Goal: Find specific page/section: Find specific page/section

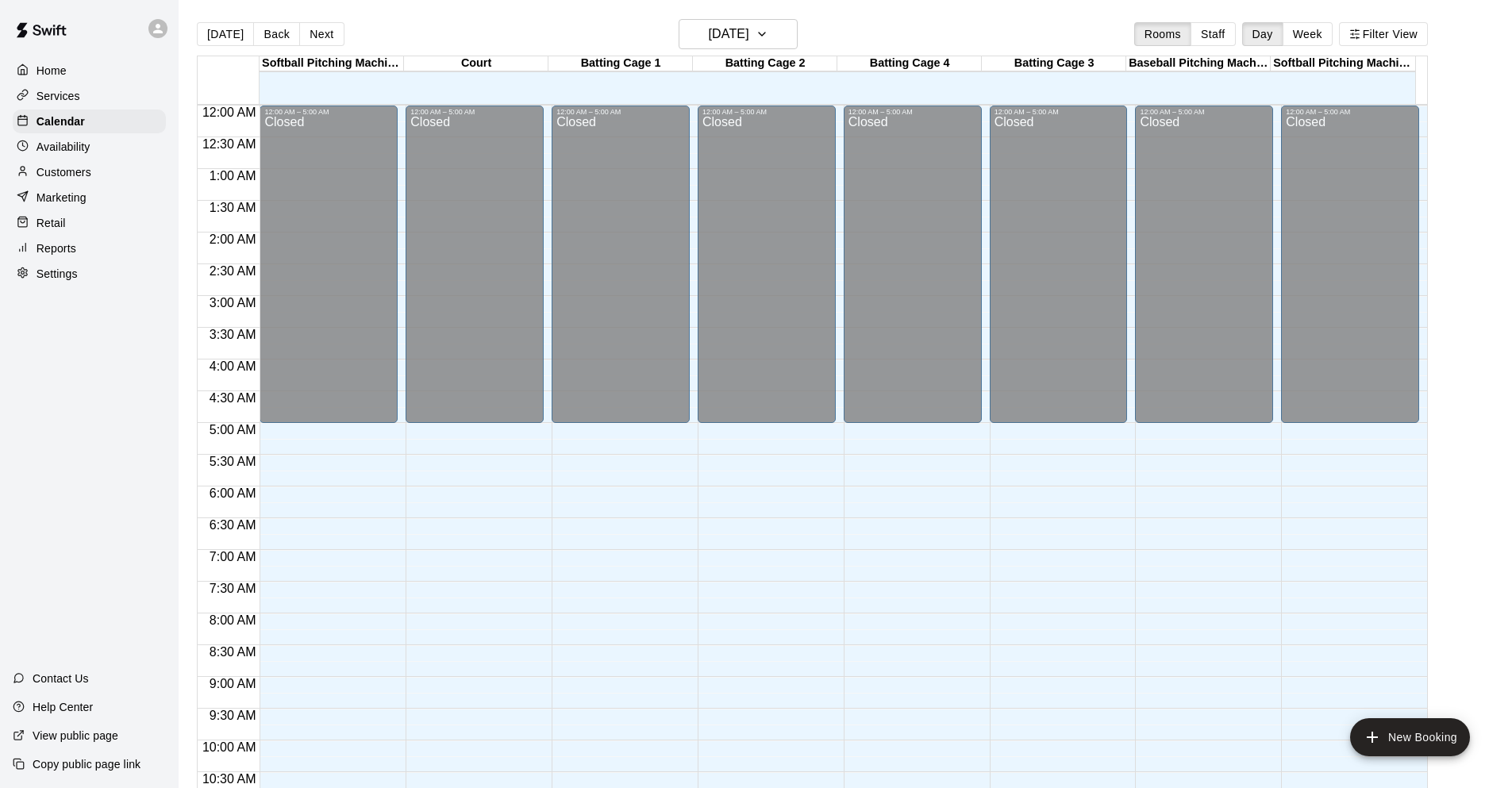
scroll to position [519, 0]
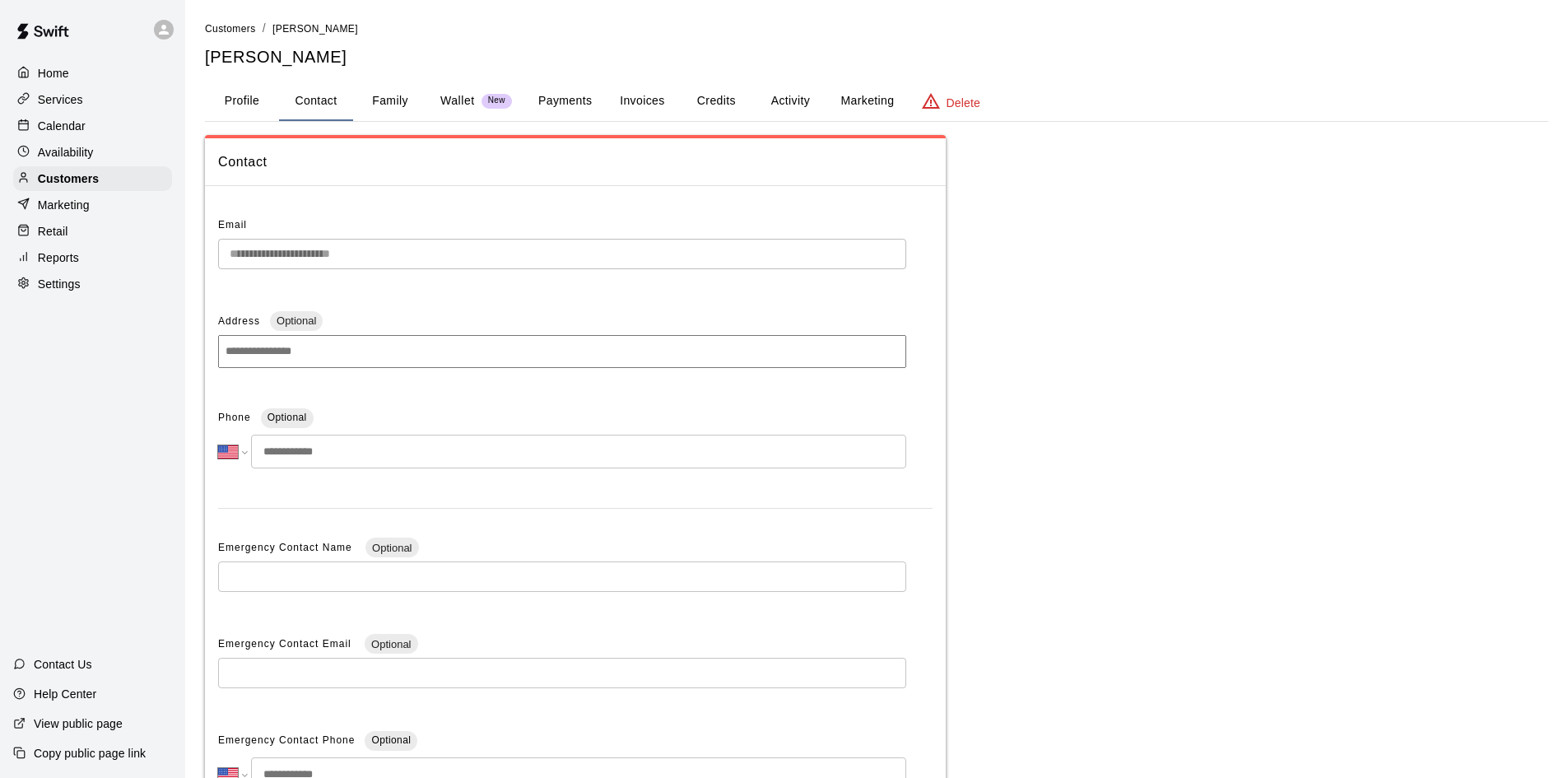
select select "**"
click at [56, 125] on p "Calendar" at bounding box center [62, 125] width 48 height 16
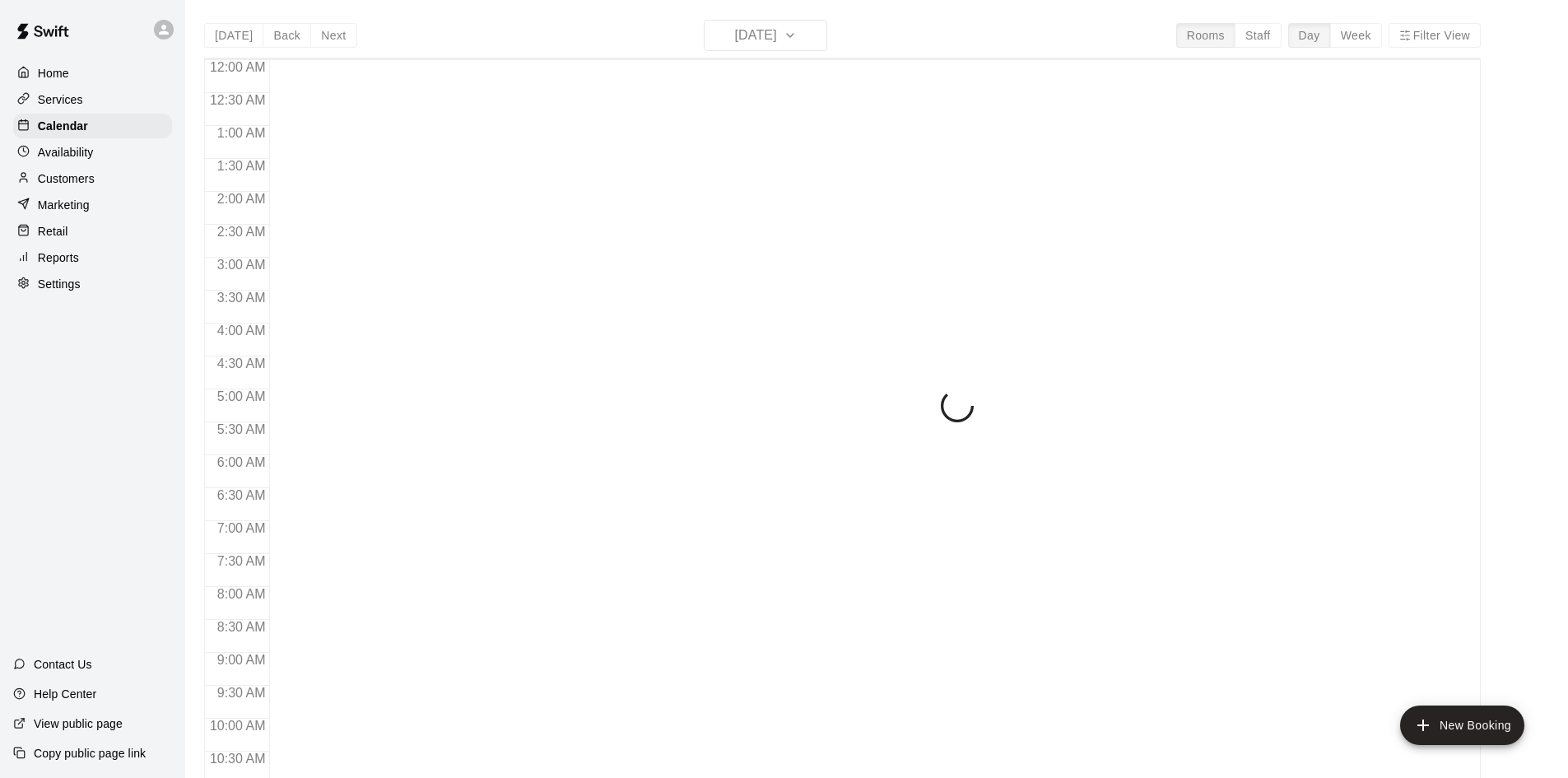
scroll to position [740, 0]
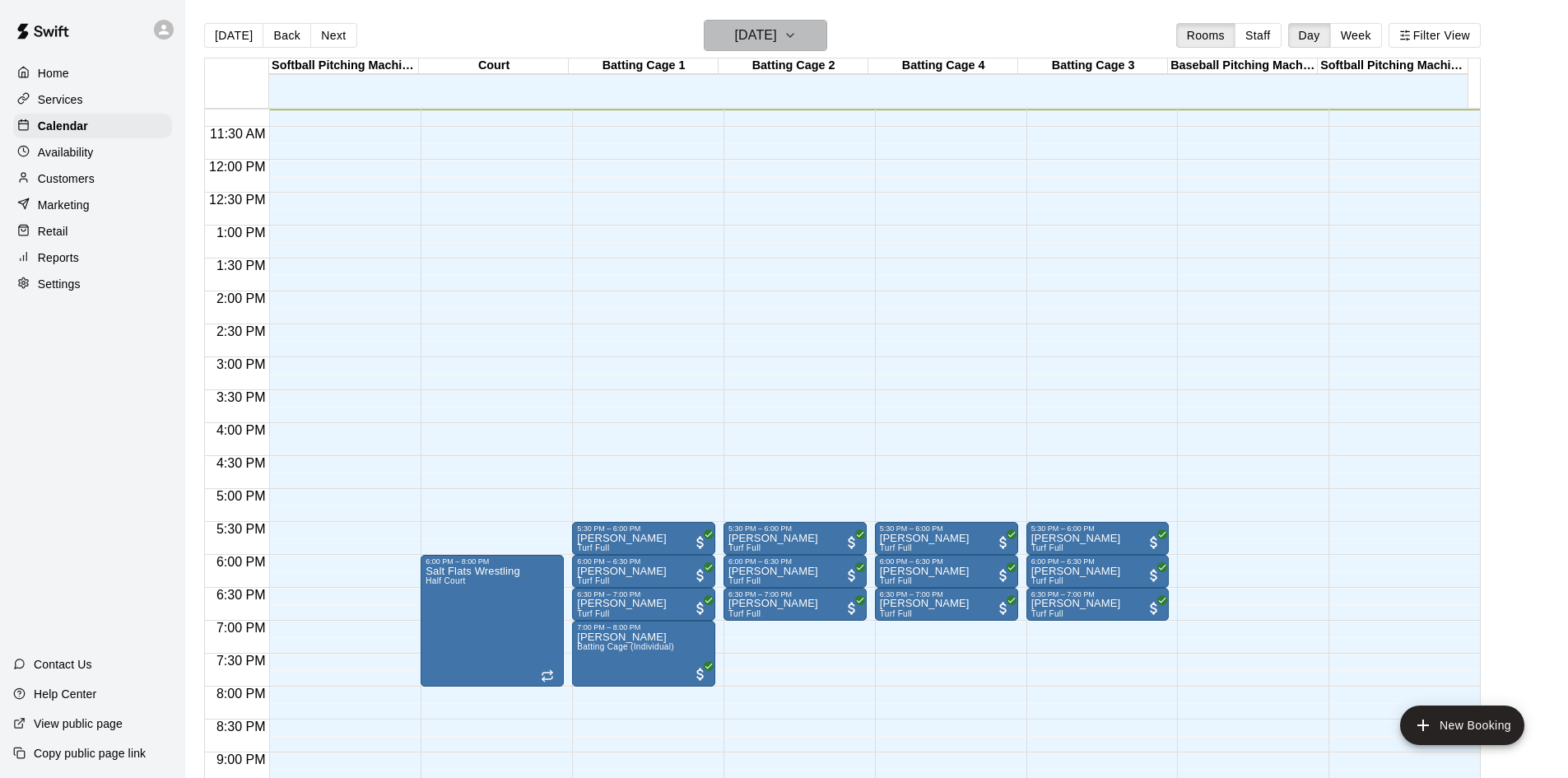
click at [777, 32] on h6 "[DATE]" at bounding box center [756, 35] width 42 height 23
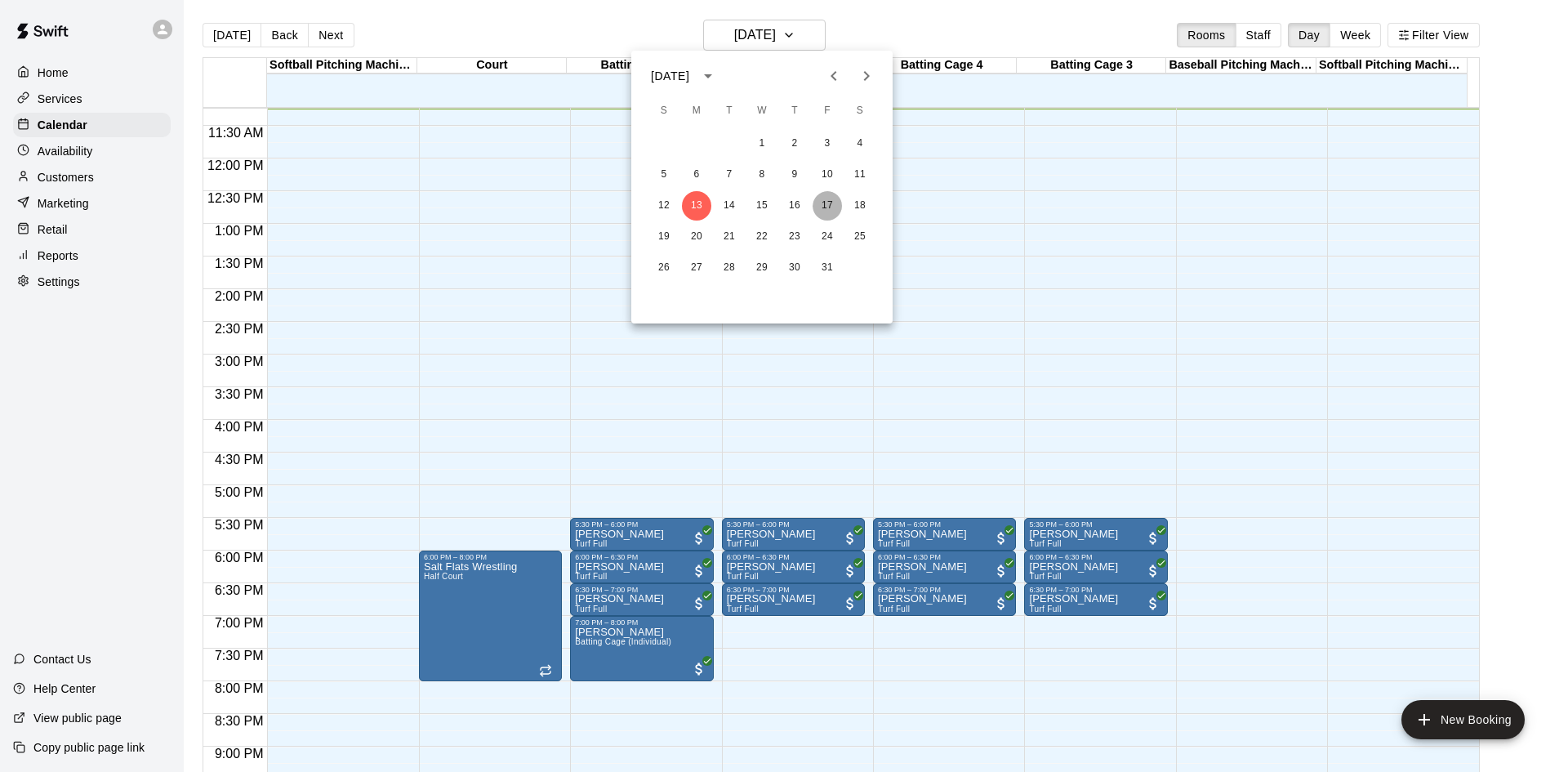
click at [838, 203] on button "17" at bounding box center [827, 206] width 30 height 30
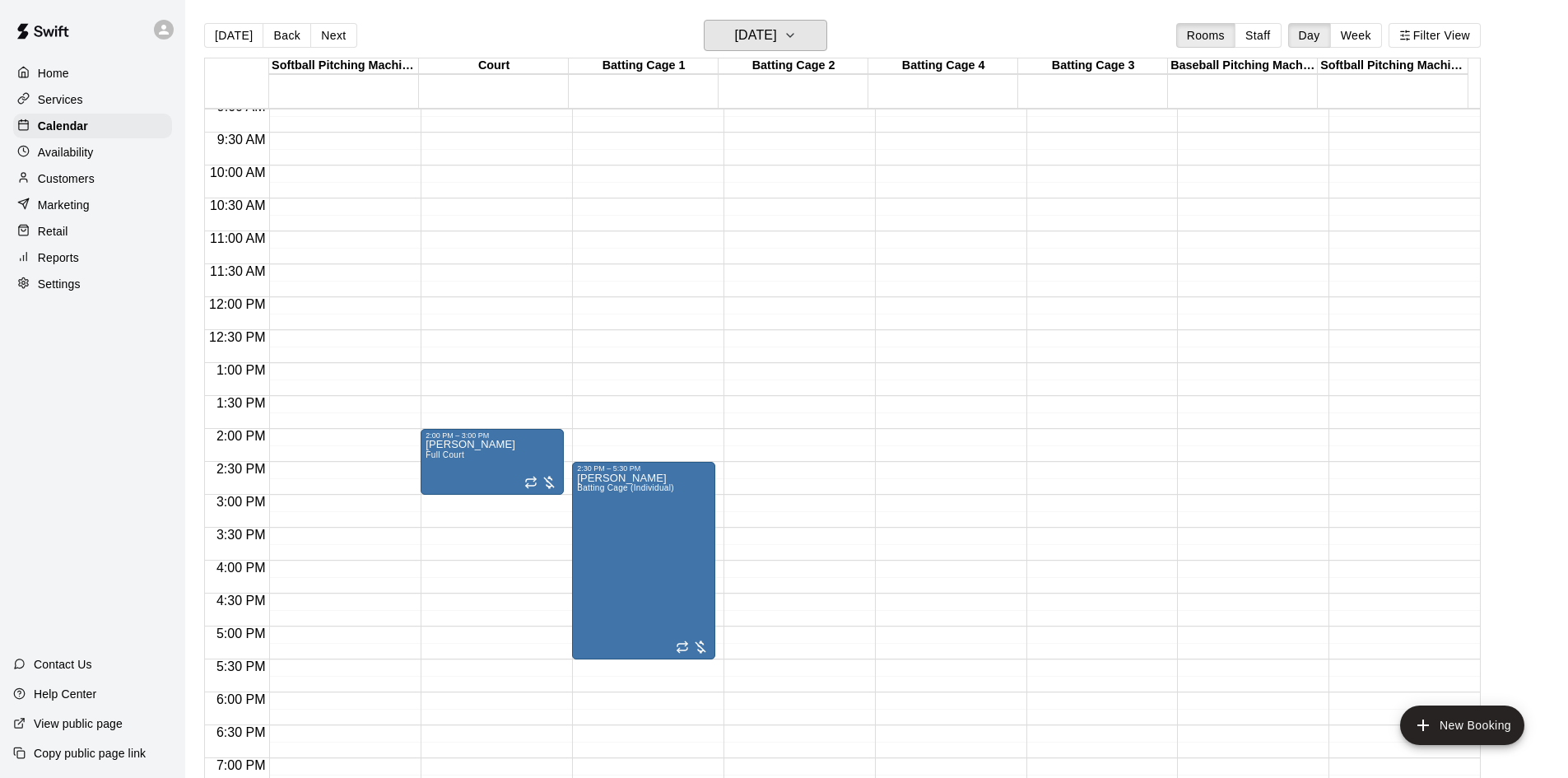
scroll to position [565, 0]
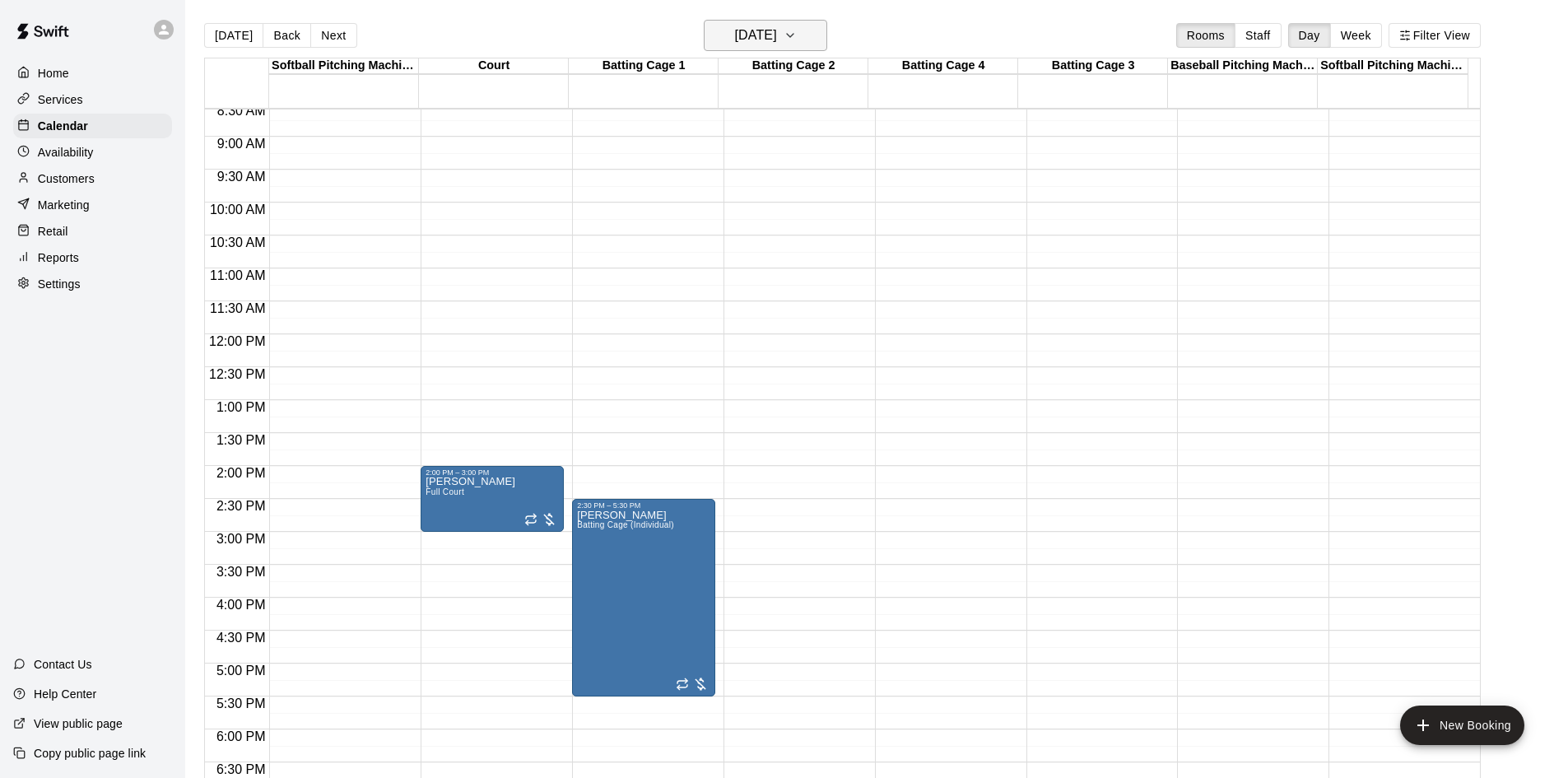
click at [797, 39] on icon "button" at bounding box center [790, 35] width 13 height 20
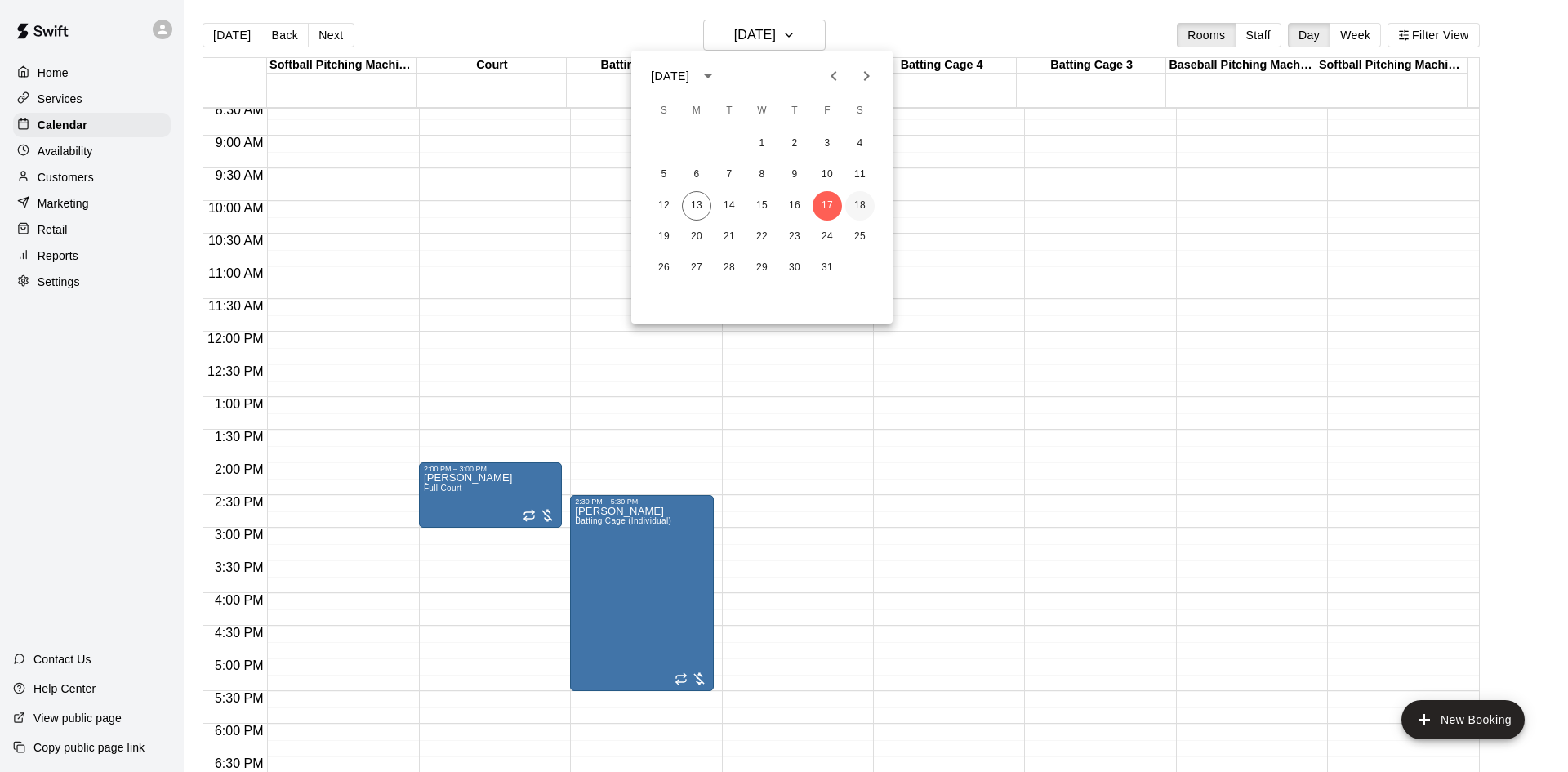
click at [852, 205] on button "18" at bounding box center [859, 206] width 30 height 30
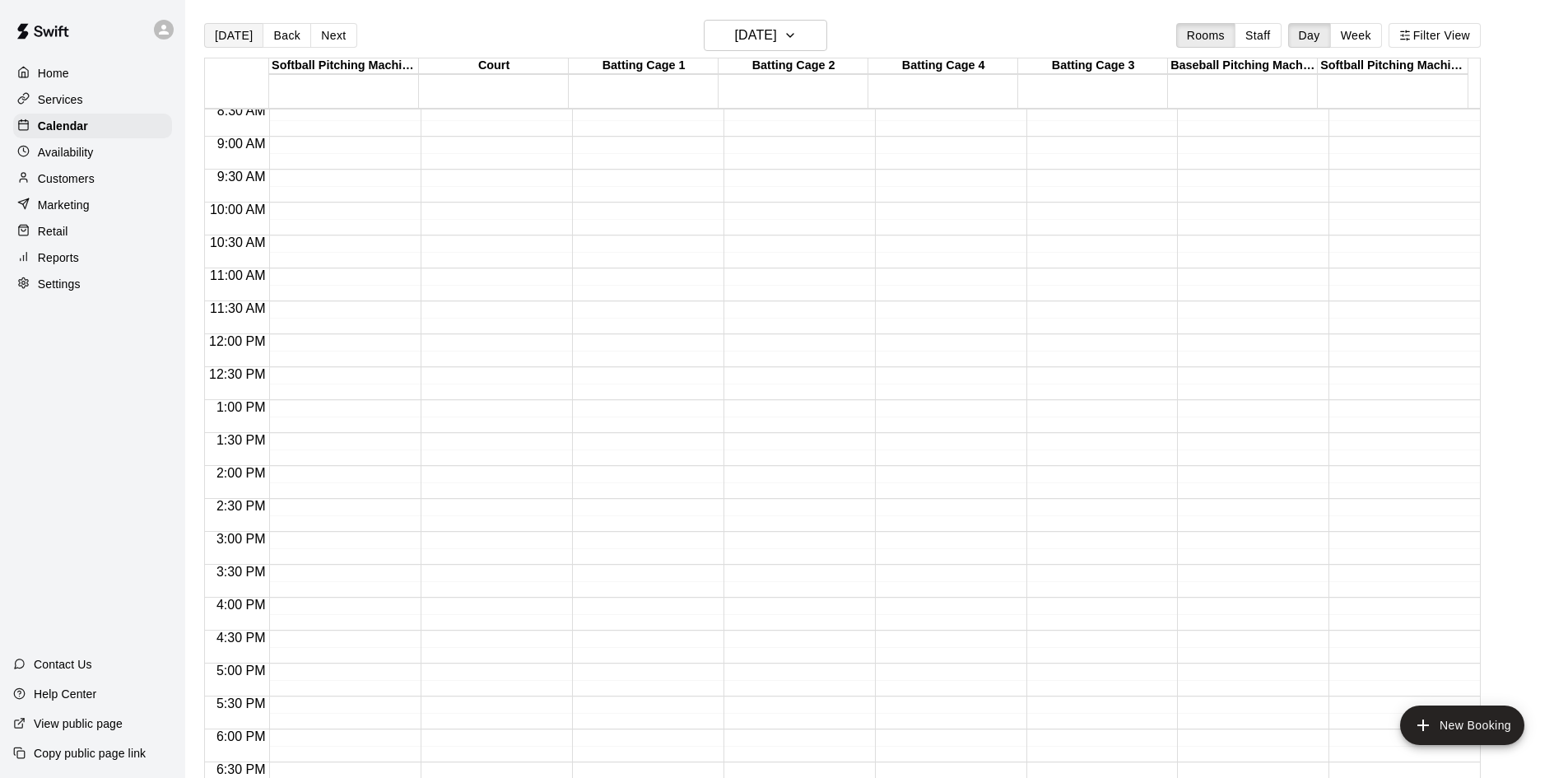
click at [226, 25] on button "[DATE]" at bounding box center [234, 35] width 59 height 25
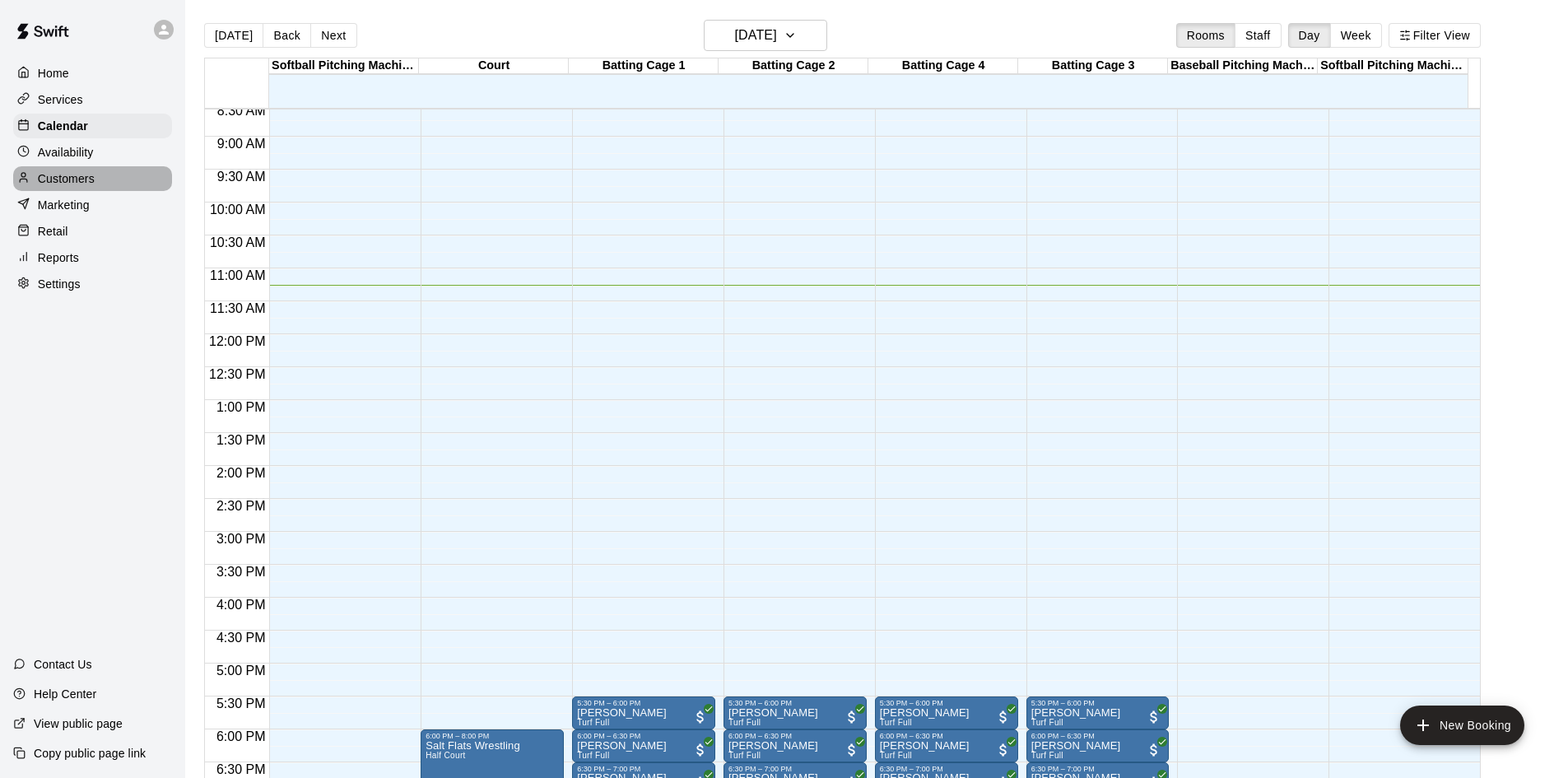
click at [85, 179] on p "Customers" at bounding box center [66, 178] width 56 height 16
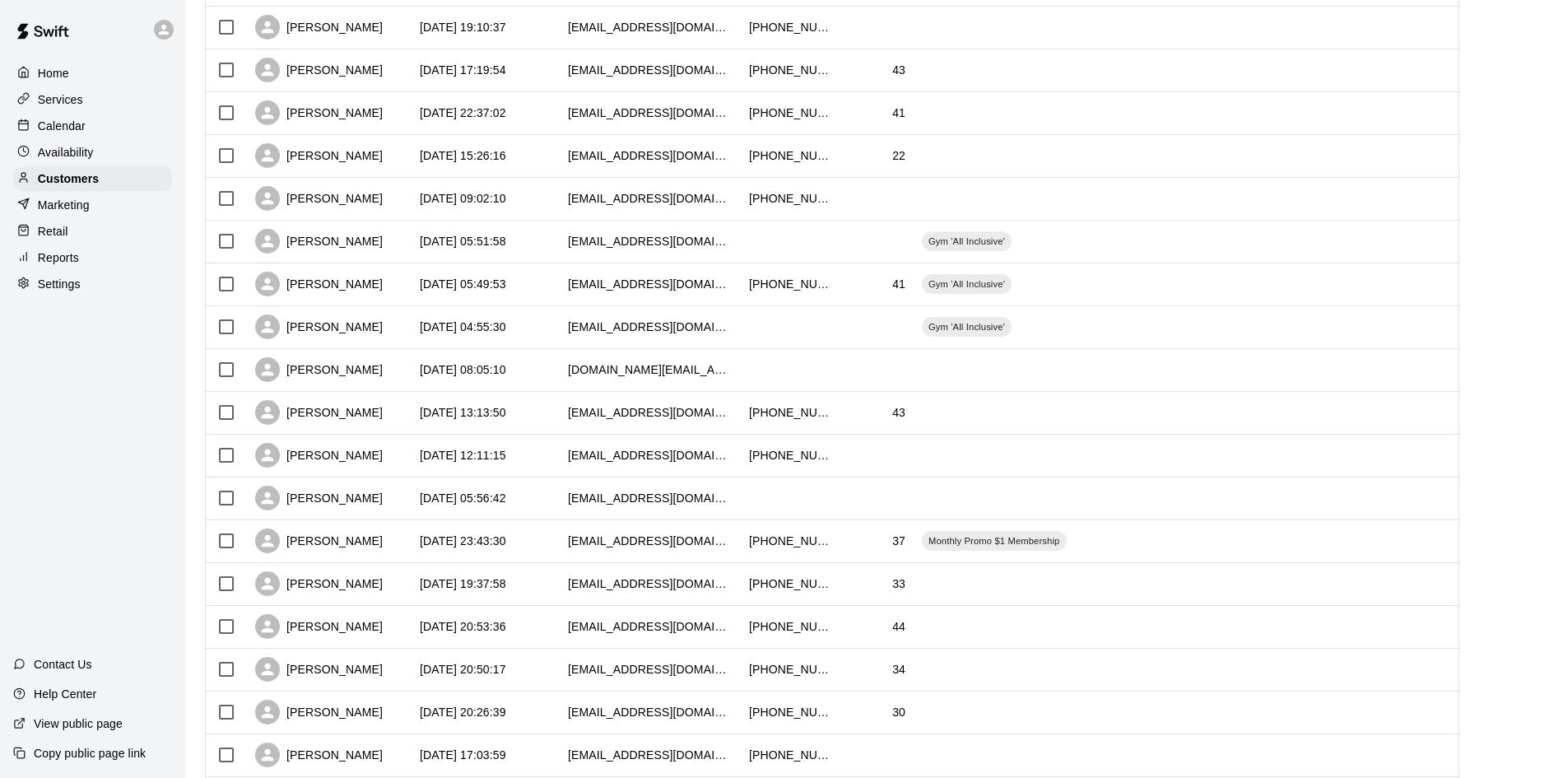
scroll to position [329, 0]
